Goal: Information Seeking & Learning: Find contact information

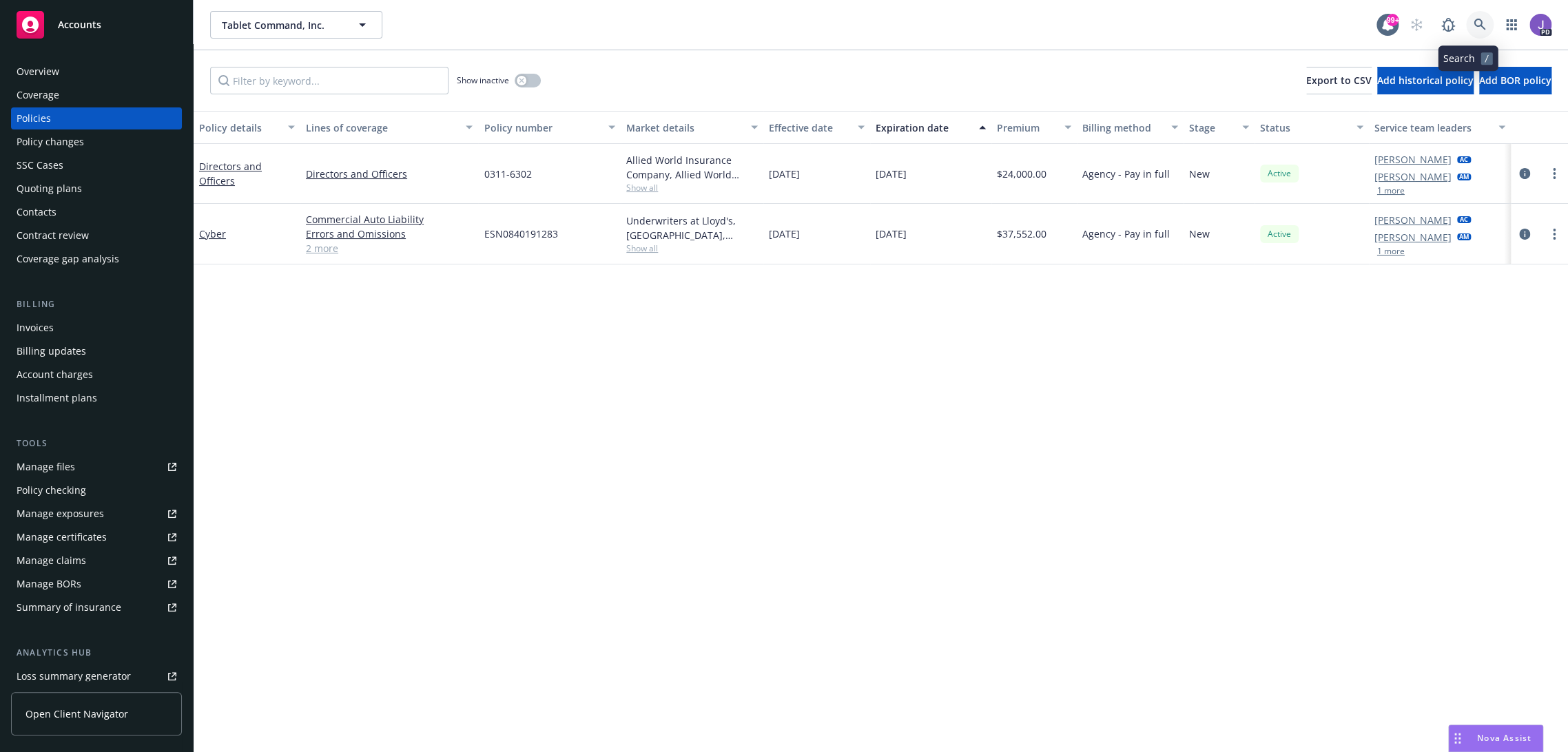
click at [1473, 27] on icon at bounding box center [1479, 24] width 13 height 13
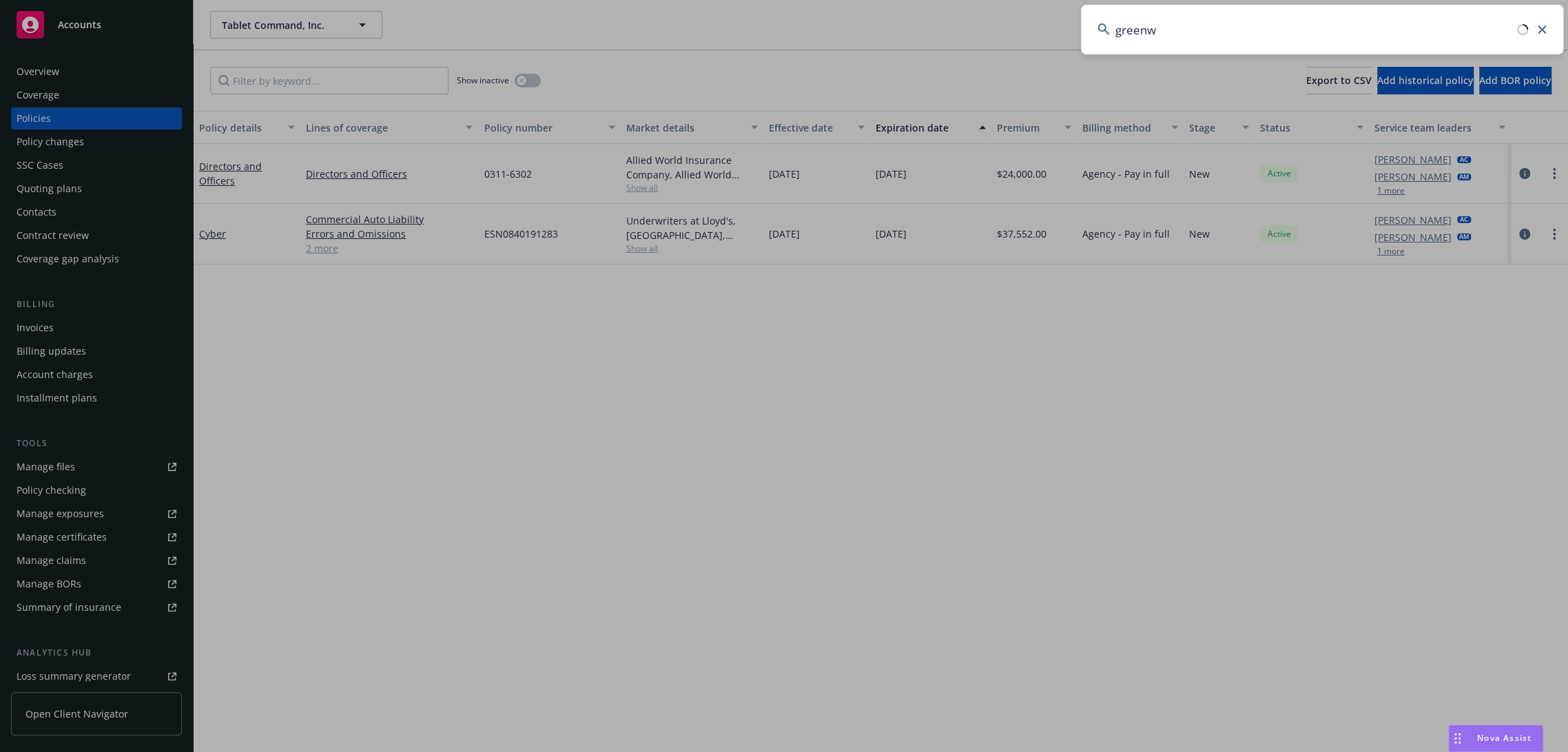
type input "greenwe"
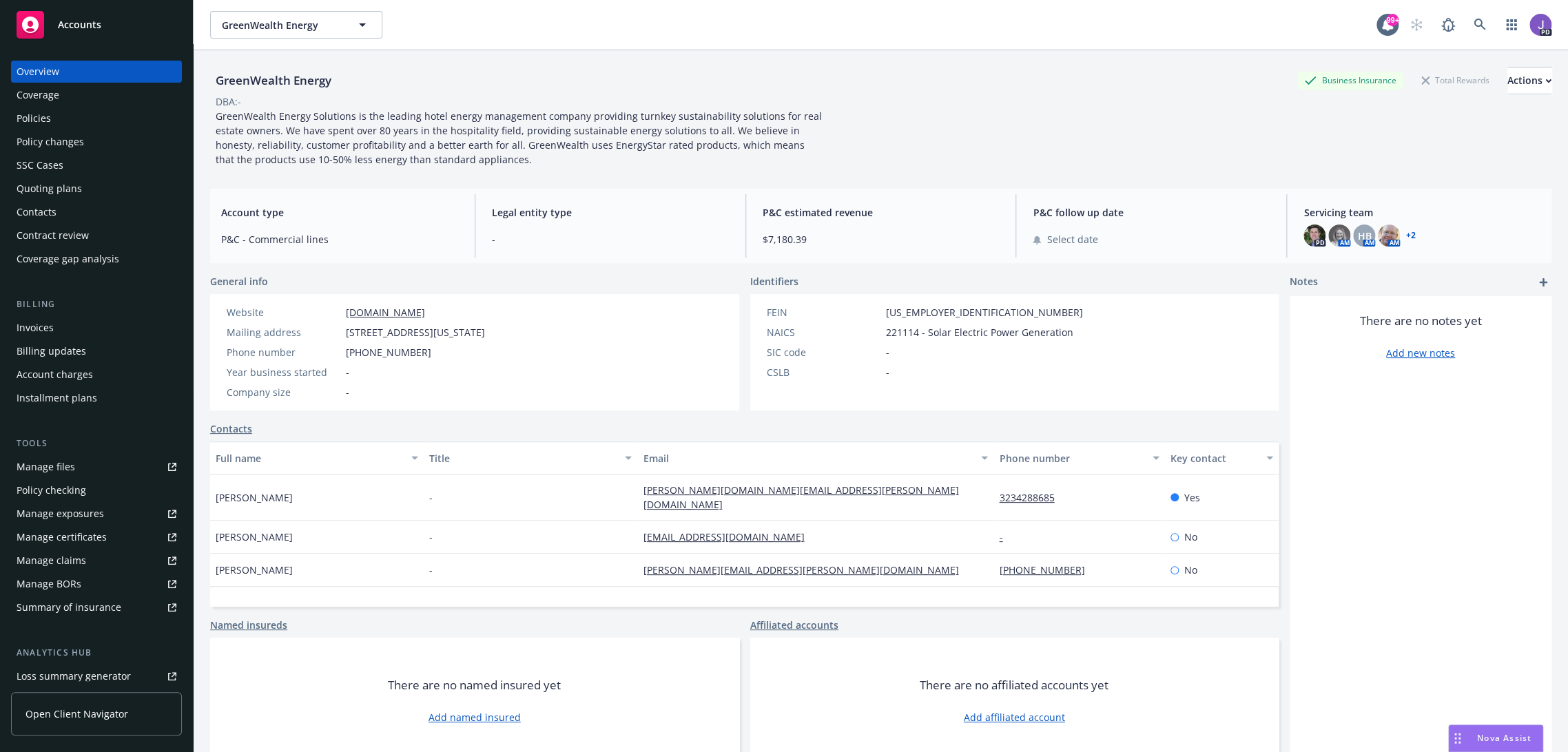
click at [33, 120] on div "Policies" at bounding box center [33, 118] width 35 height 22
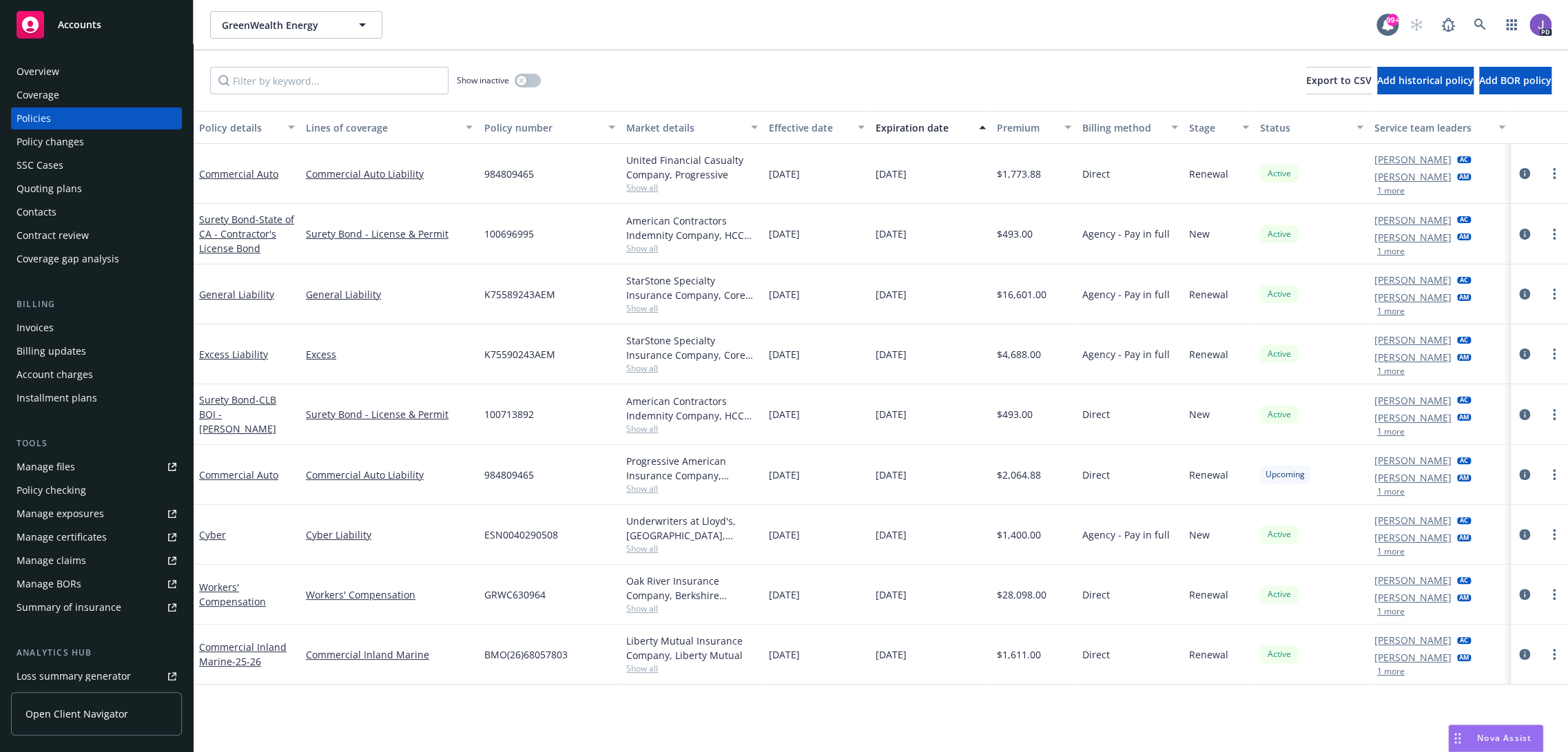
click at [49, 70] on div "Overview" at bounding box center [38, 72] width 43 height 22
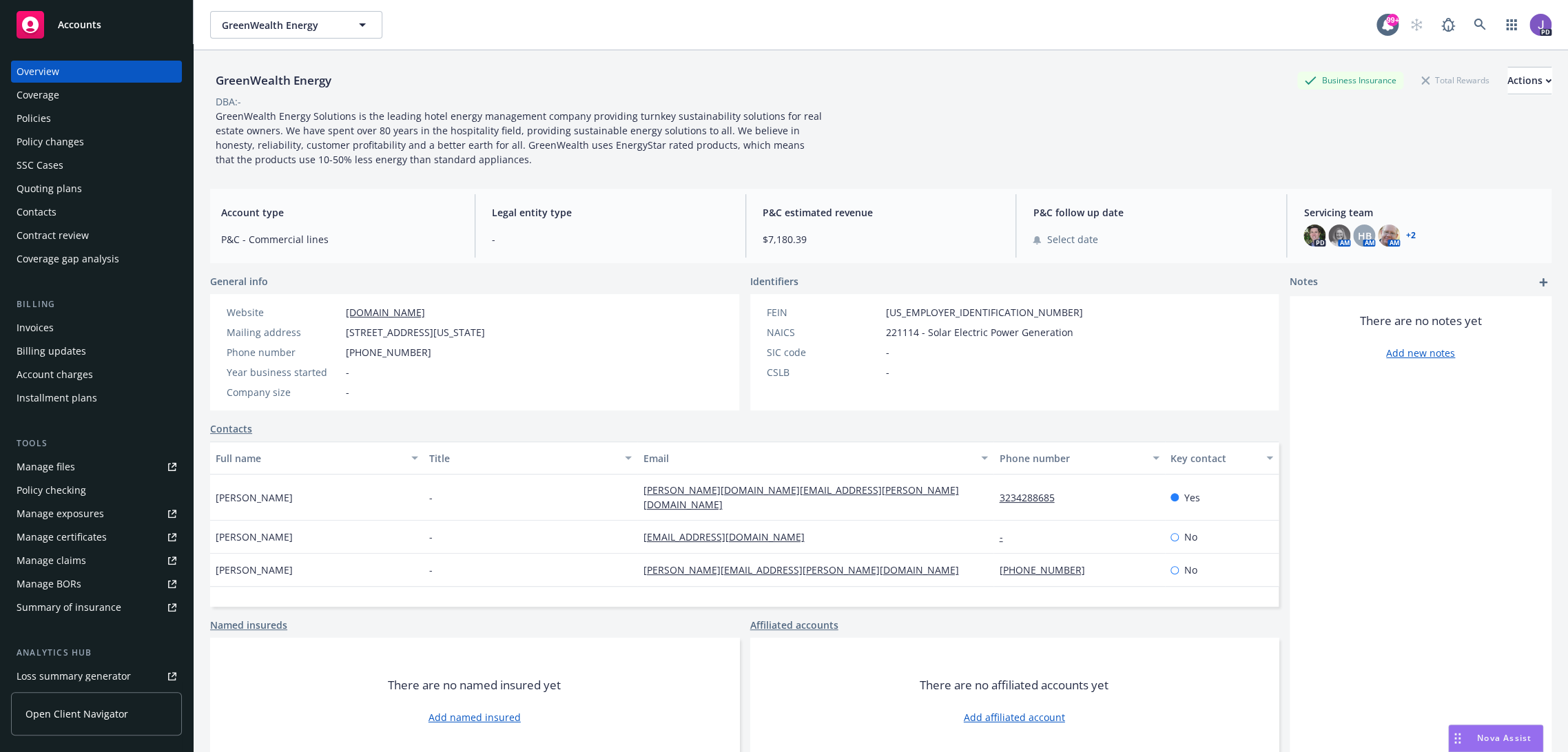
click at [66, 117] on div "Policies" at bounding box center [96, 118] width 160 height 22
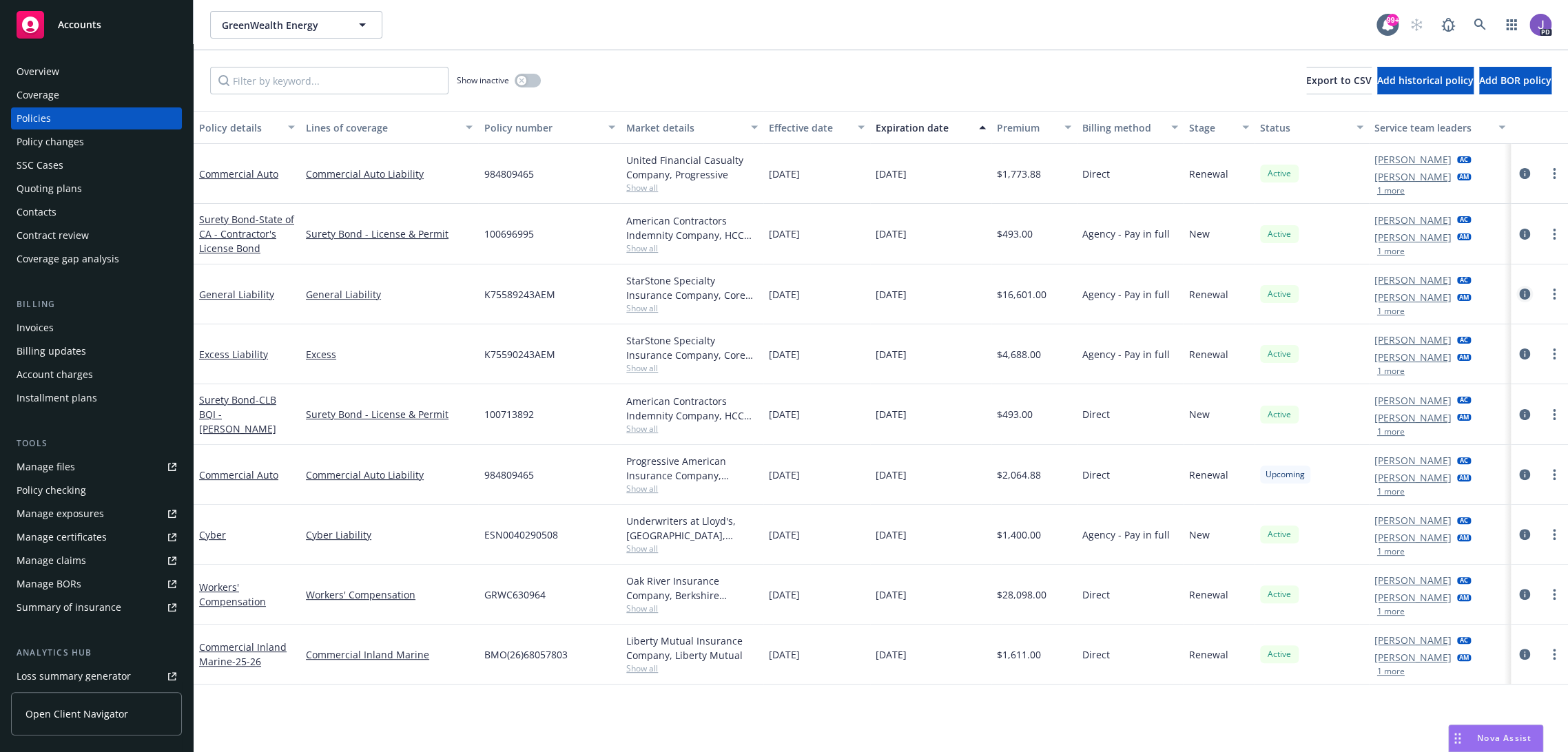
click at [1516, 293] on link "circleInformation" at bounding box center [1524, 294] width 16 height 16
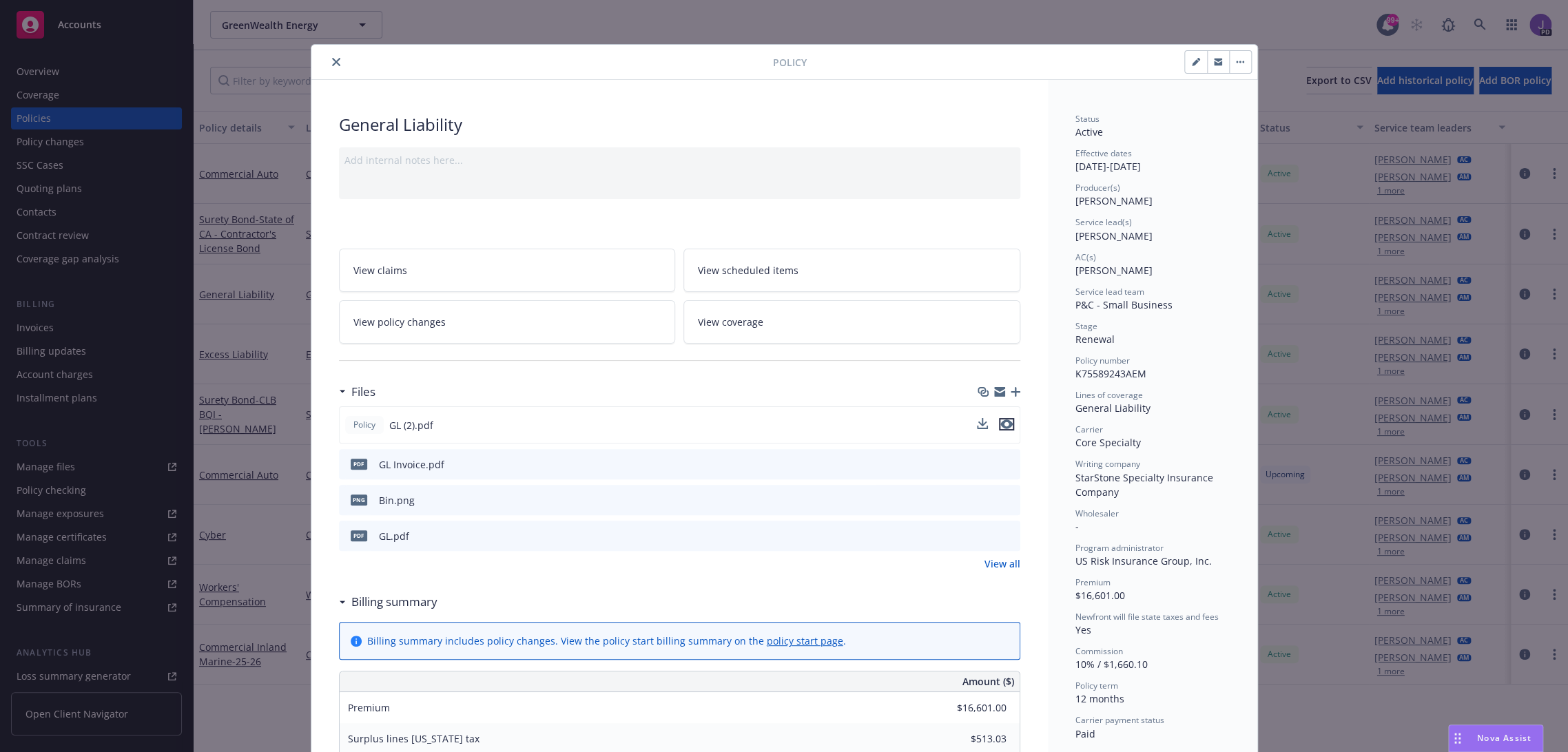
click at [1000, 422] on icon "preview file" at bounding box center [1006, 424] width 13 height 10
click at [332, 61] on icon "close" at bounding box center [336, 61] width 8 height 8
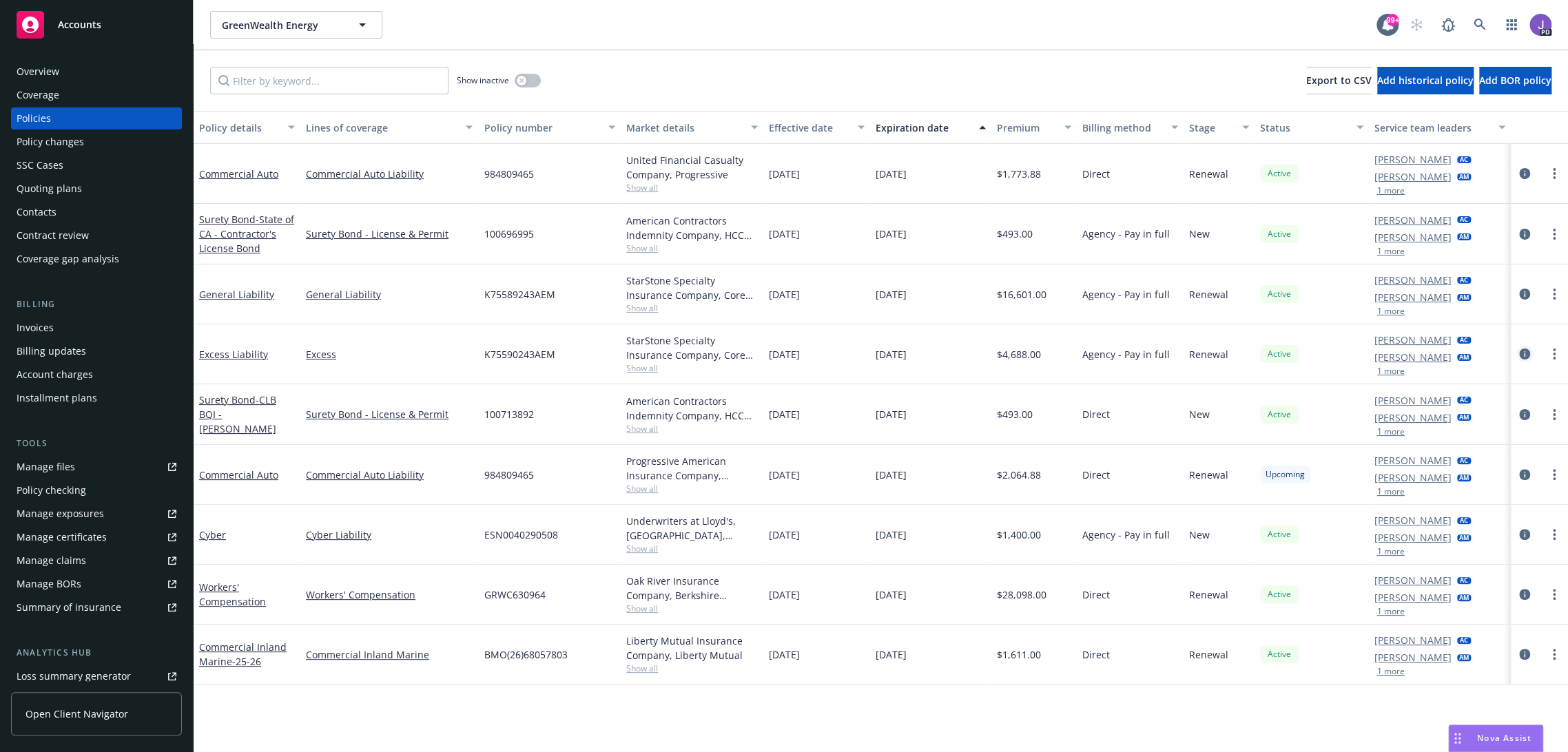
click at [1519, 353] on icon "circleInformation" at bounding box center [1524, 354] width 11 height 11
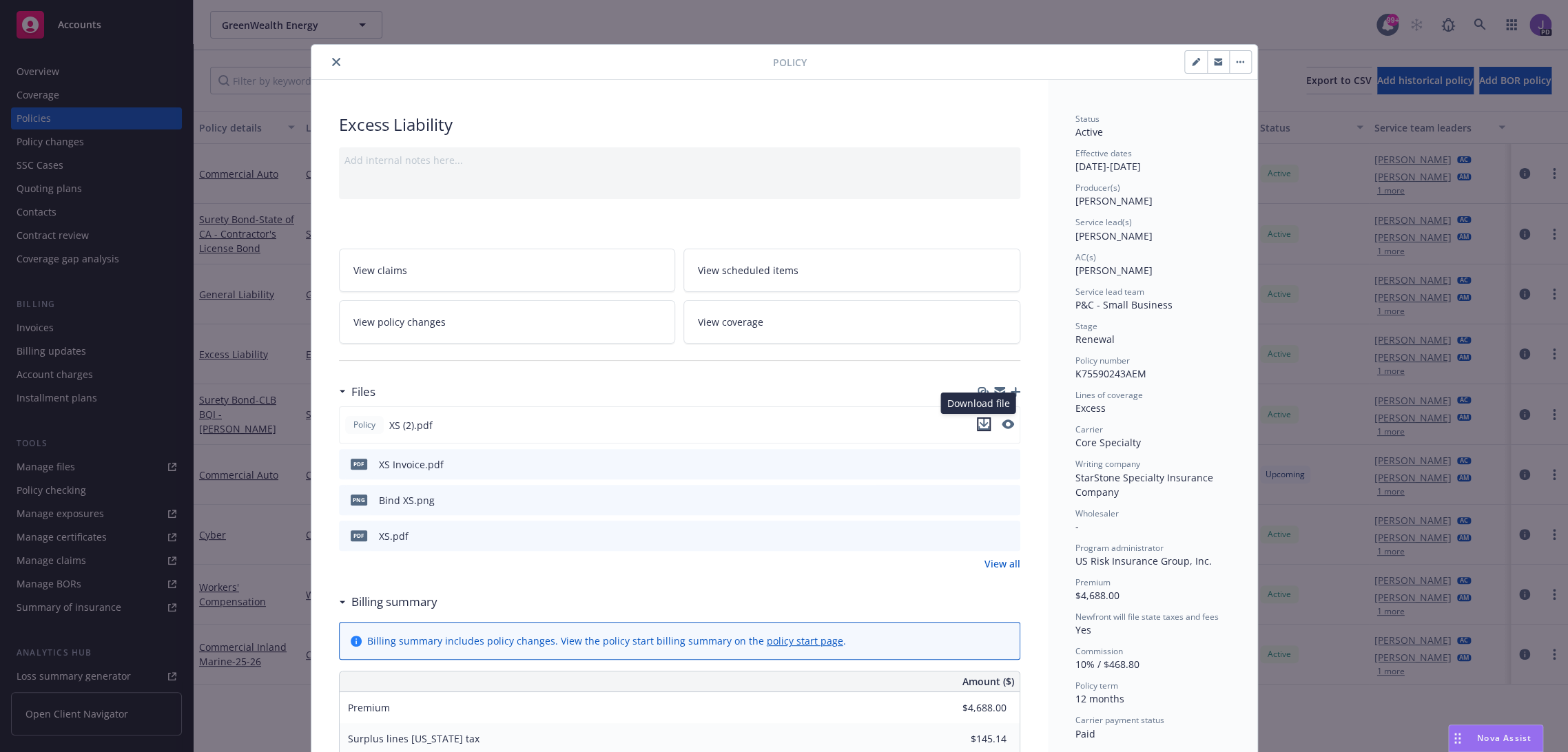
click at [978, 425] on icon "download file" at bounding box center [983, 424] width 11 height 11
click at [328, 58] on button "close" at bounding box center [336, 62] width 16 height 16
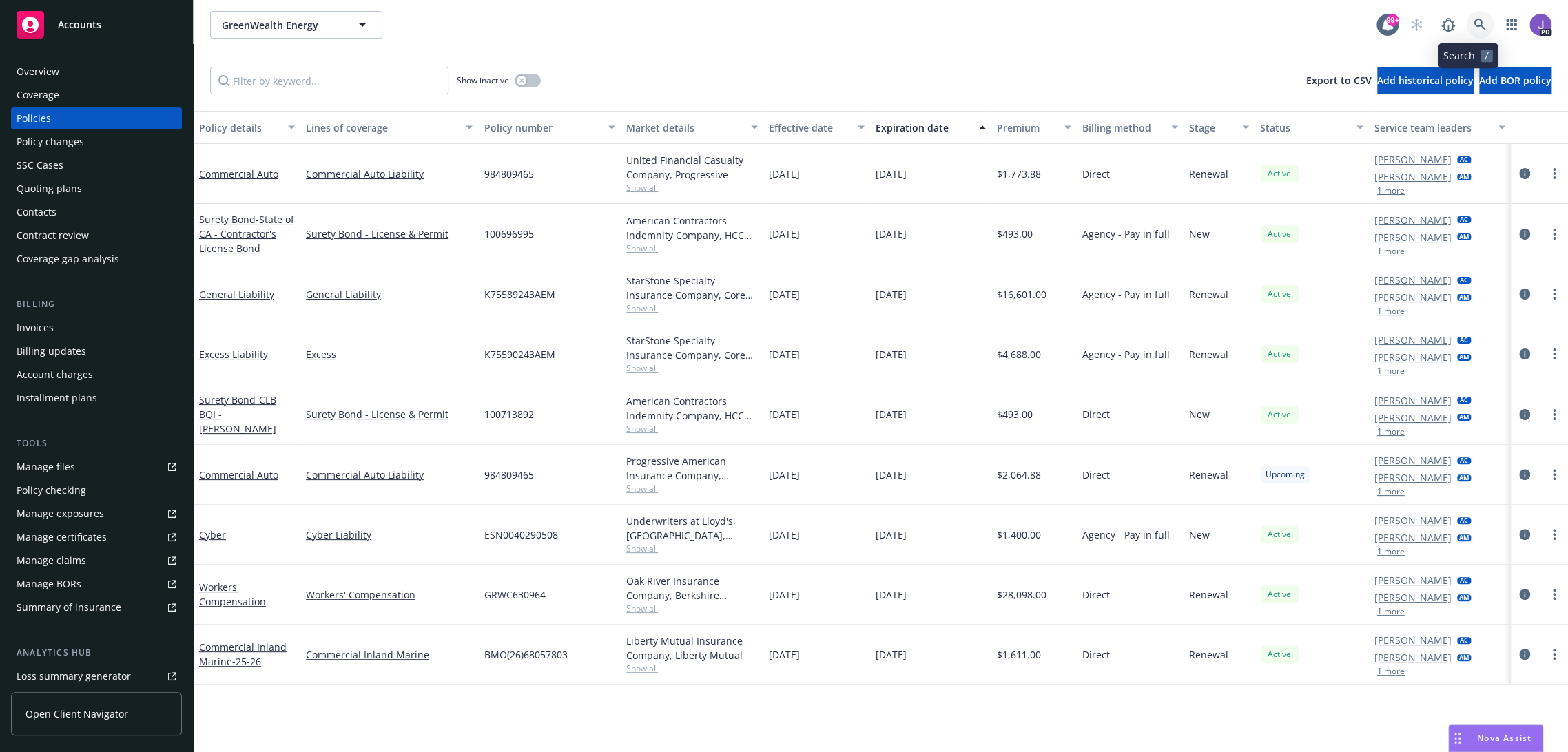
click at [1479, 26] on link at bounding box center [1479, 24] width 27 height 27
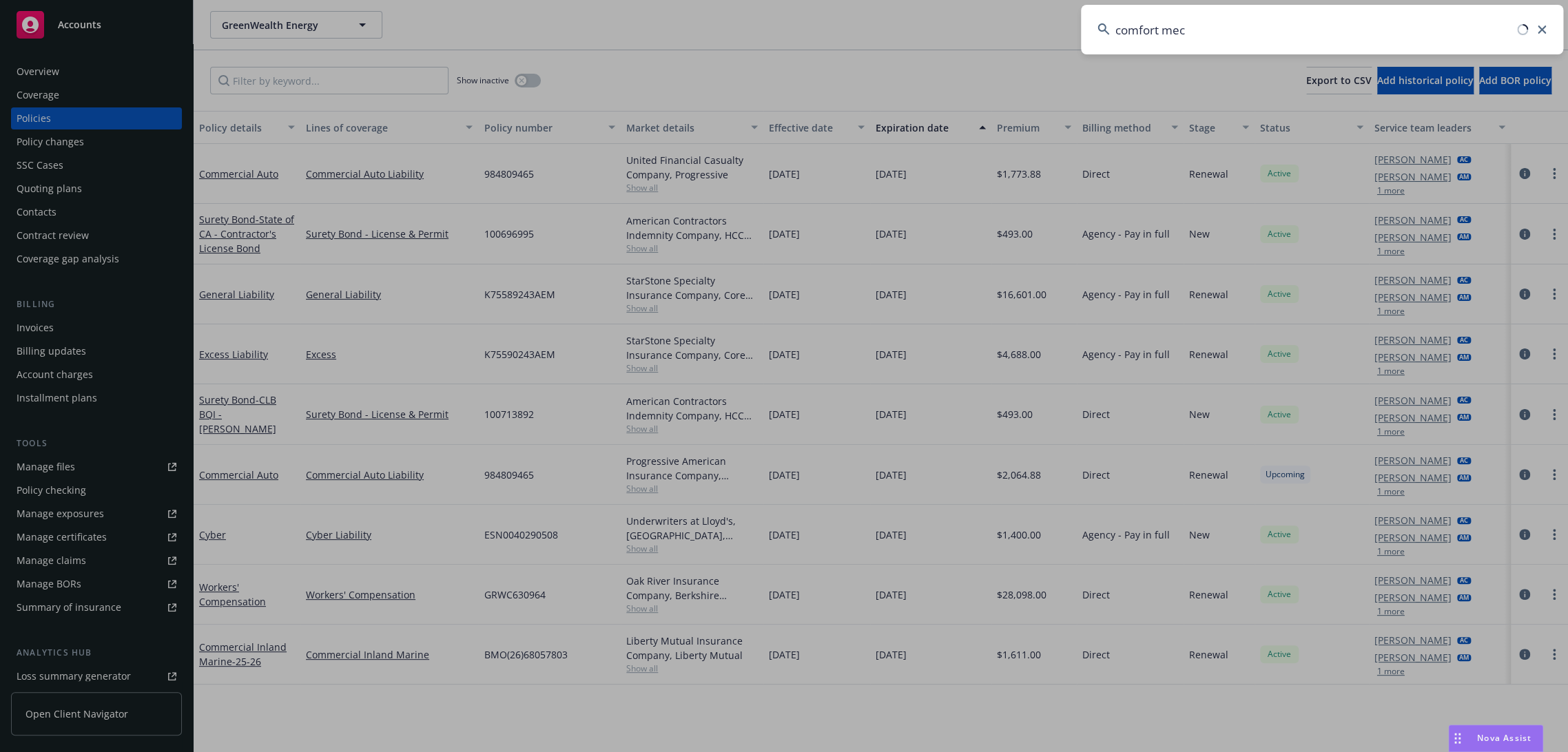
type input "comfort mech"
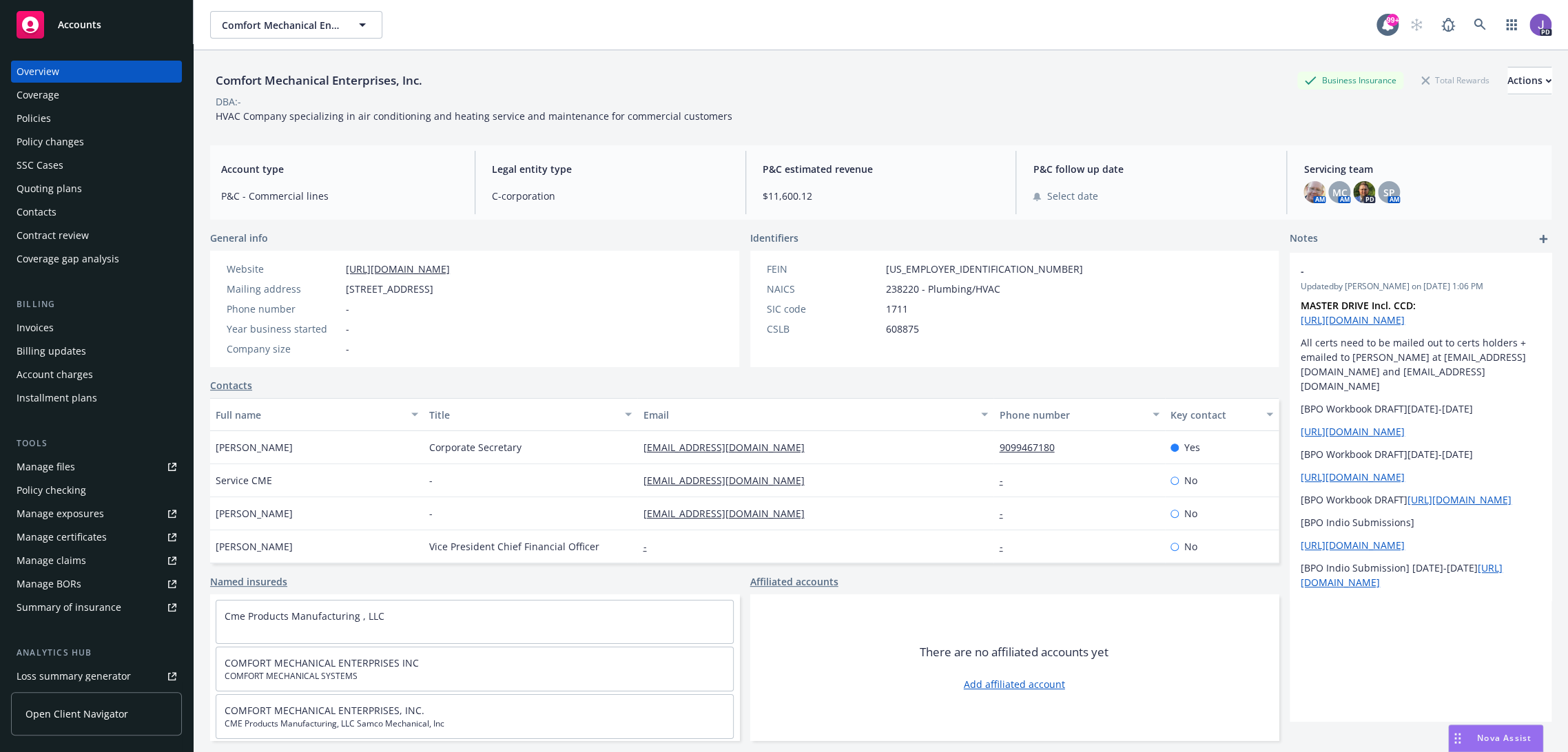
click at [87, 117] on div "Policies" at bounding box center [96, 118] width 160 height 22
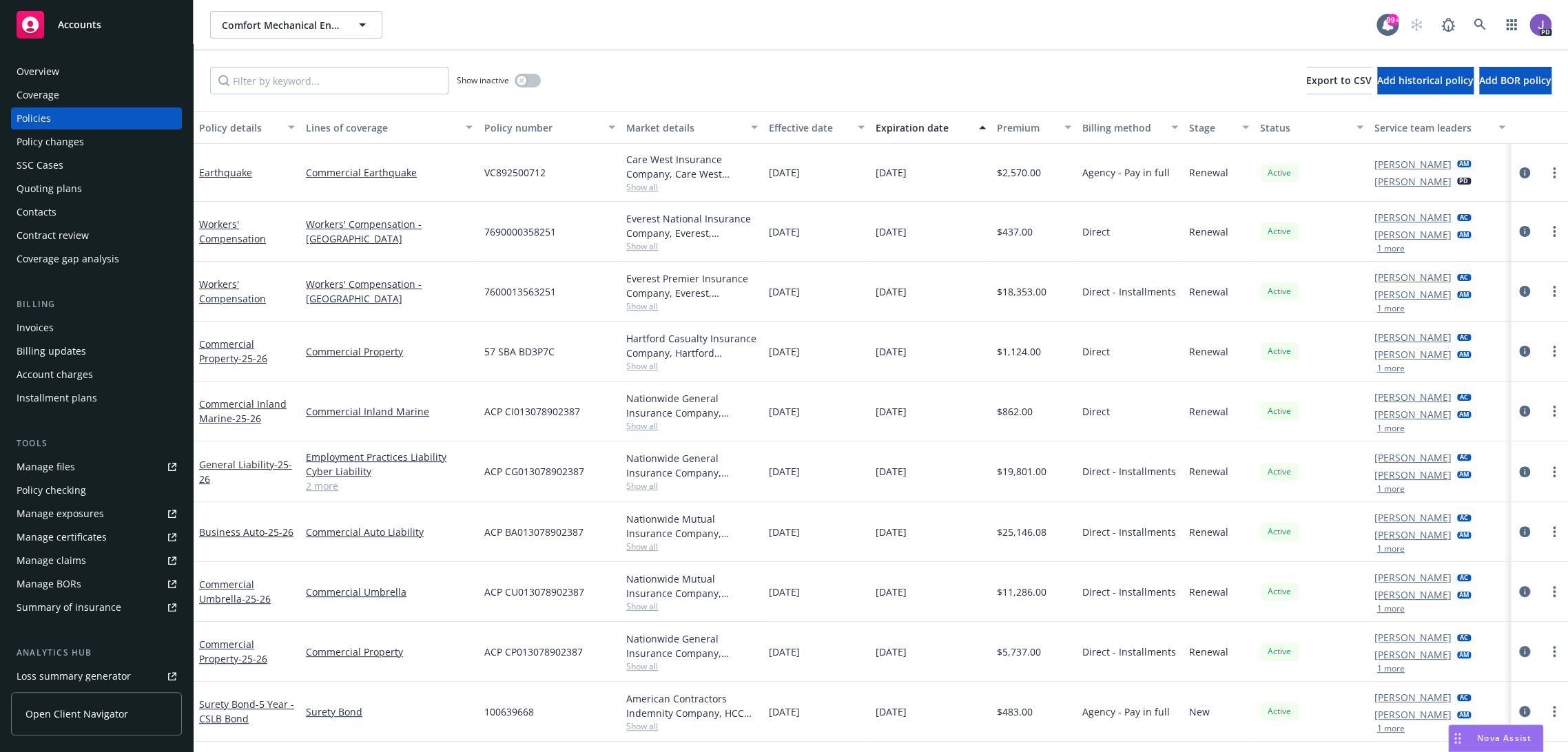
click at [87, 78] on div "Overview" at bounding box center [96, 72] width 160 height 22
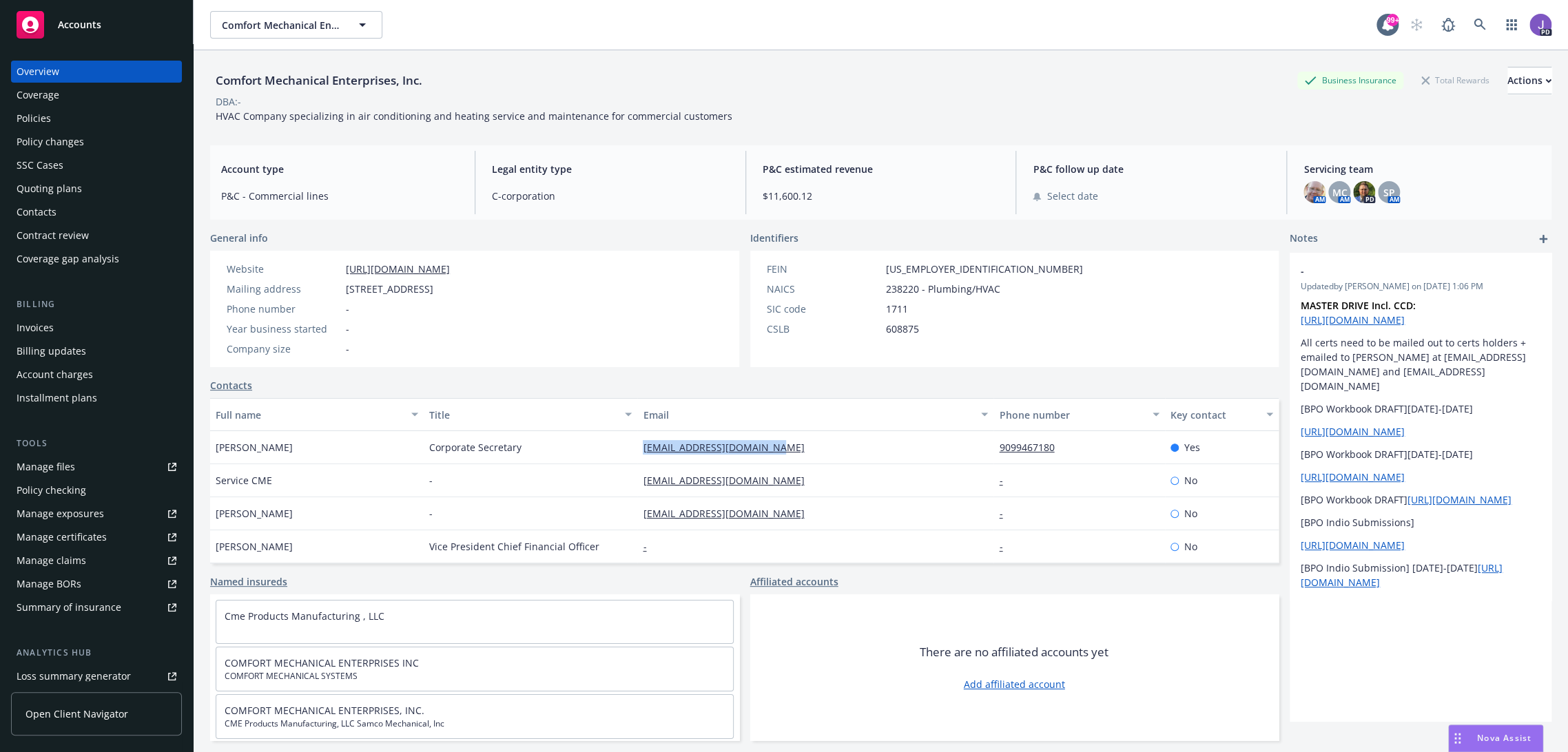
drag, startPoint x: 778, startPoint y: 441, endPoint x: 625, endPoint y: 451, distance: 153.3
click at [625, 451] on div "[PERSON_NAME] Corporate Secretary [EMAIL_ADDRESS][DOMAIN_NAME] 9099467180 Yes" at bounding box center [744, 448] width 1069 height 33
copy div "[EMAIL_ADDRESS][DOMAIN_NAME]"
click at [815, 451] on div "[EMAIL_ADDRESS][DOMAIN_NAME]" at bounding box center [815, 448] width 356 height 33
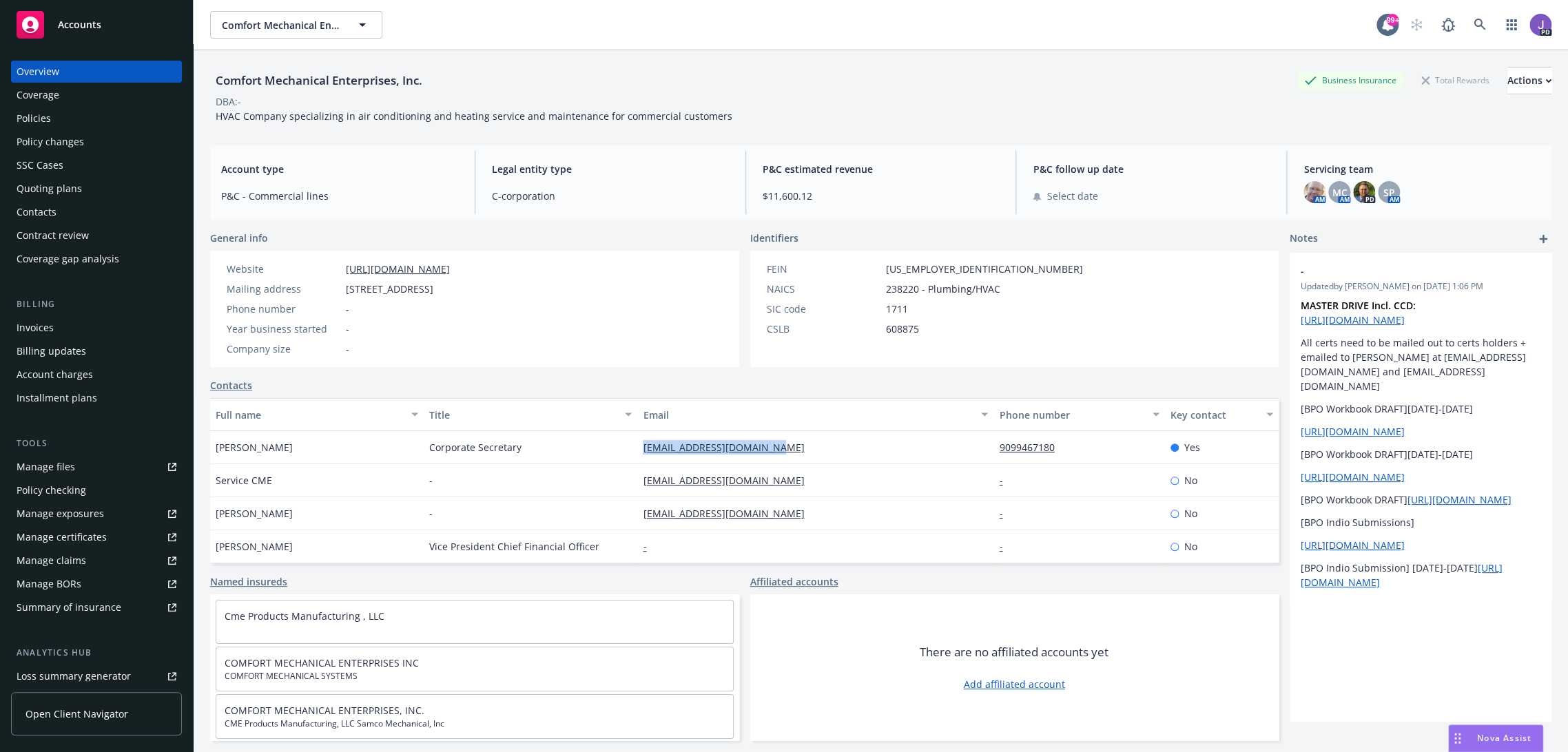
click at [777, 445] on div "[EMAIL_ADDRESS][DOMAIN_NAME]" at bounding box center [815, 448] width 356 height 33
drag, startPoint x: 781, startPoint y: 451, endPoint x: 634, endPoint y: 449, distance: 147.0
click at [637, 449] on div "[EMAIL_ADDRESS][DOMAIN_NAME]" at bounding box center [815, 448] width 356 height 33
copy link "[EMAIL_ADDRESS][DOMAIN_NAME]"
